Goal: Obtain resource: Download file/media

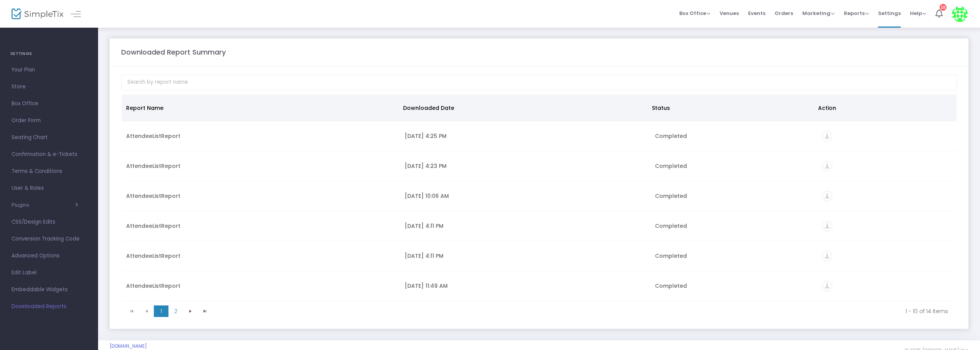
click at [762, 13] on span "Events" at bounding box center [756, 13] width 17 height 20
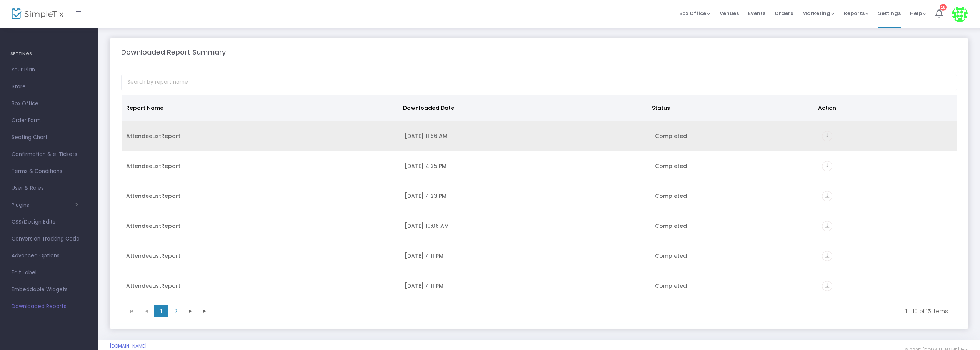
click at [823, 136] on icon "vertical_align_bottom" at bounding box center [827, 136] width 10 height 10
